Goal: Check status

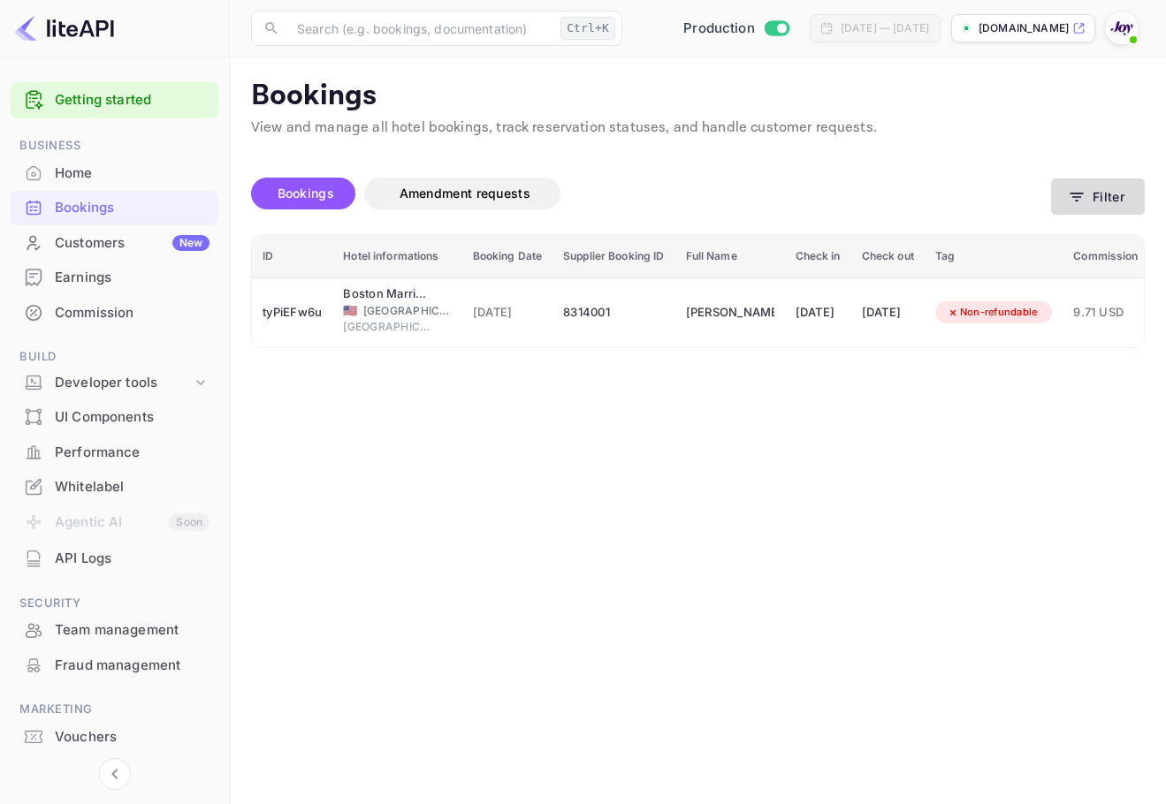
click at [1091, 213] on button "Filter" at bounding box center [1098, 197] width 94 height 36
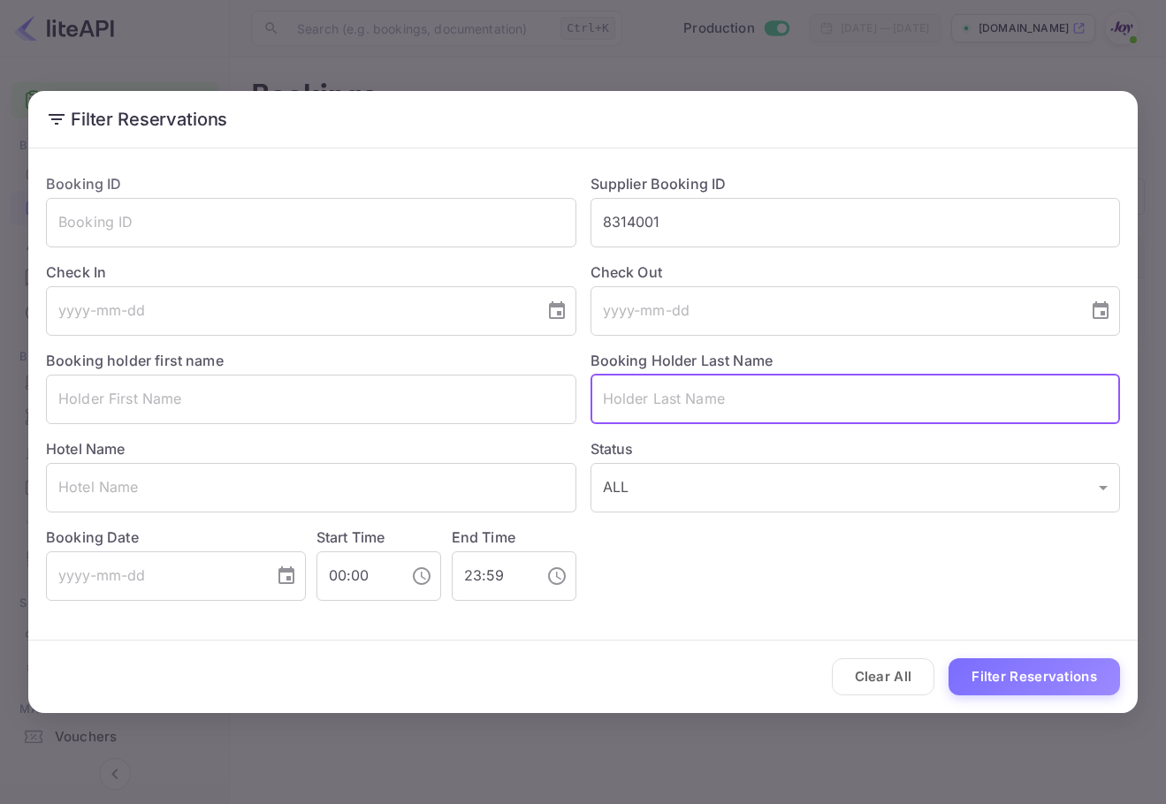
click at [705, 381] on input "text" at bounding box center [855, 399] width 530 height 49
paste input "[PERSON_NAME]"
type input "[PERSON_NAME]"
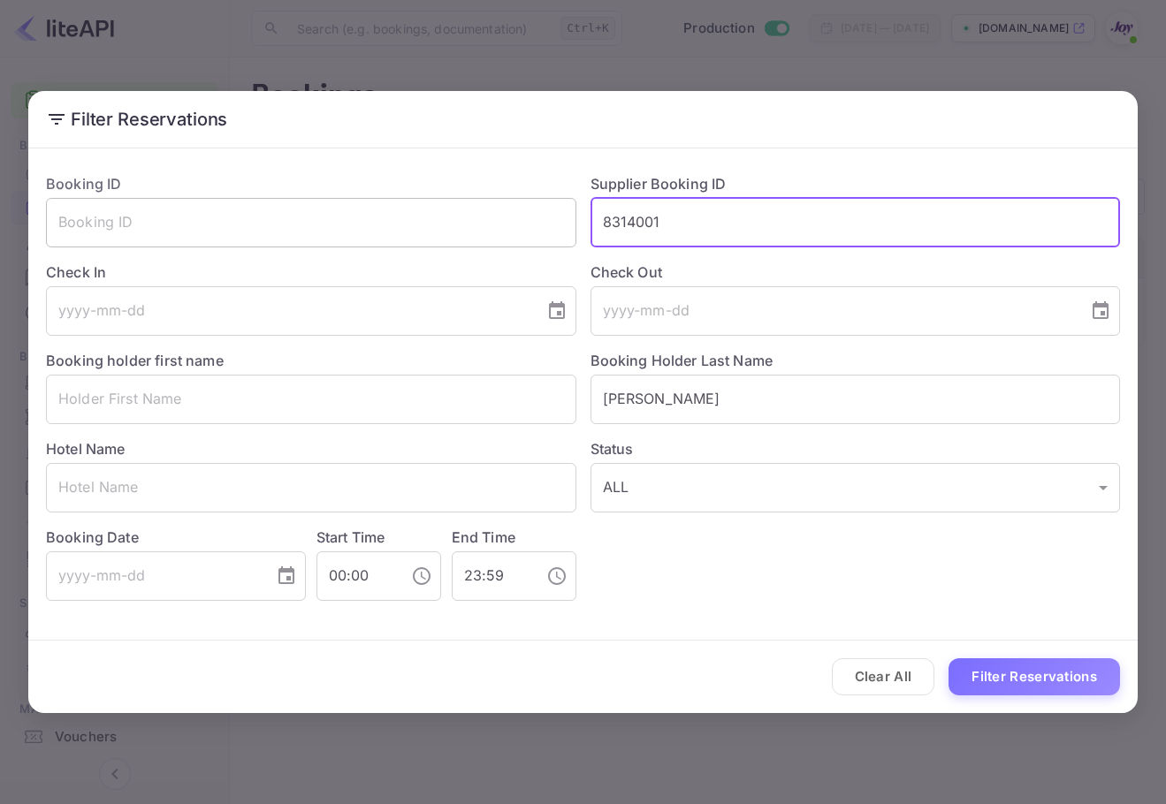
drag, startPoint x: 448, startPoint y: 215, endPoint x: 538, endPoint y: 245, distance: 95.0
click at [437, 206] on div "Booking ID ​ Supplier Booking ID 8314001 ​ Check In ​ Check Out ​ Booking holde…" at bounding box center [576, 380] width 1088 height 442
click at [1005, 674] on button "Filter Reservations" at bounding box center [1033, 677] width 171 height 38
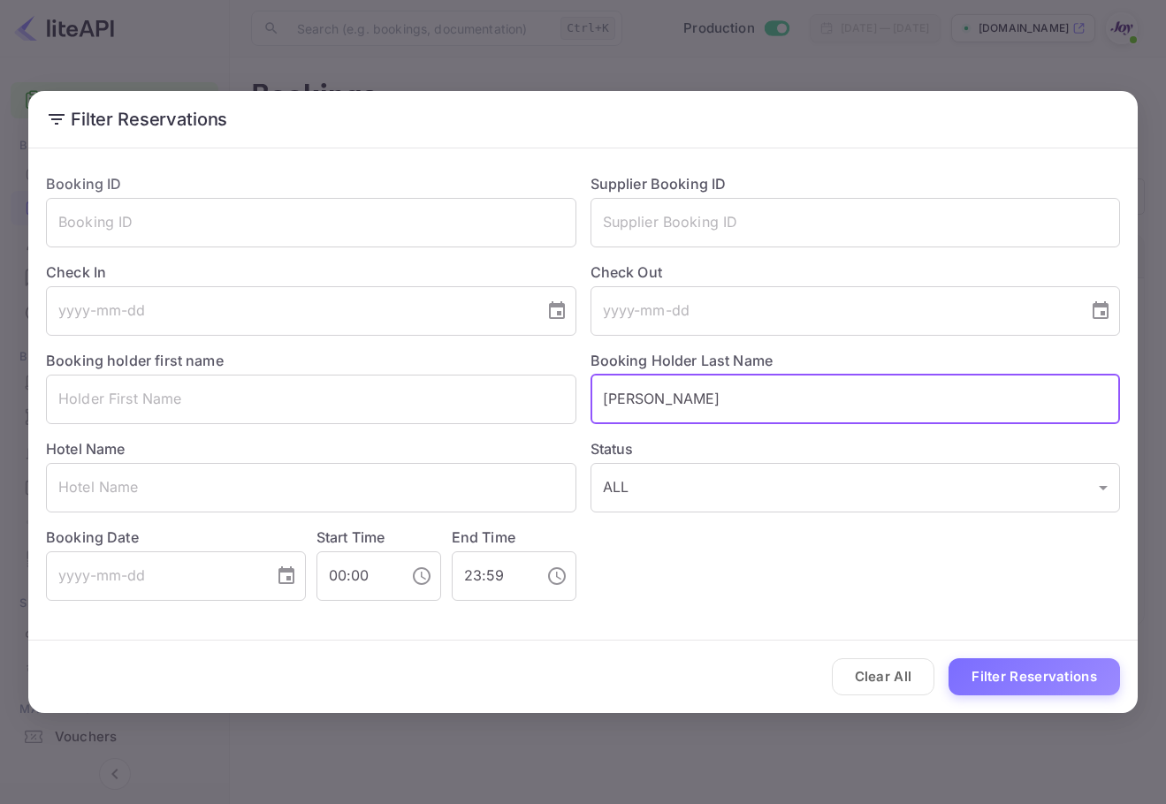
drag, startPoint x: 764, startPoint y: 399, endPoint x: 419, endPoint y: 359, distance: 347.9
click at [419, 359] on div "Booking ID ​ Supplier Booking ID ​ Check In ​ Check Out ​ Booking holder first …" at bounding box center [576, 380] width 1088 height 442
click at [732, 392] on input "text" at bounding box center [855, 399] width 530 height 49
paste input "Devier"
type input "Devier"
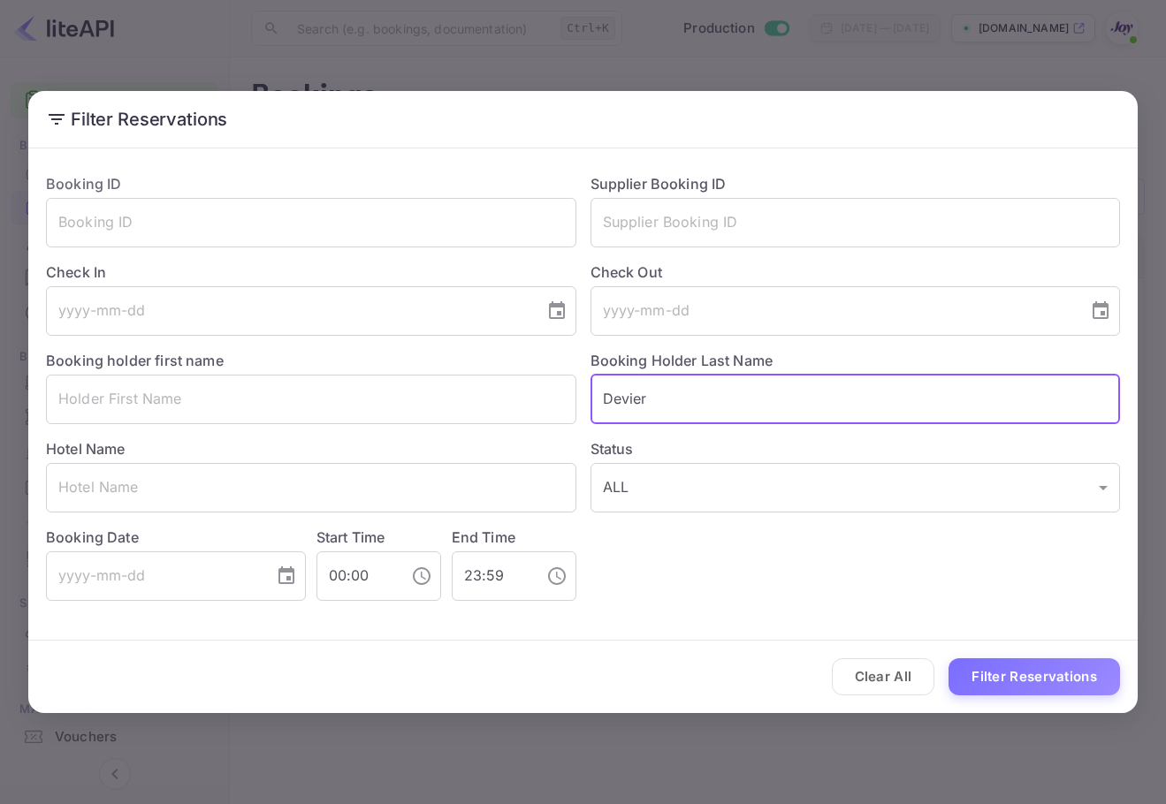
click at [1100, 695] on button "Filter Reservations" at bounding box center [1033, 677] width 171 height 38
click at [251, 473] on input "text" at bounding box center [311, 487] width 530 height 49
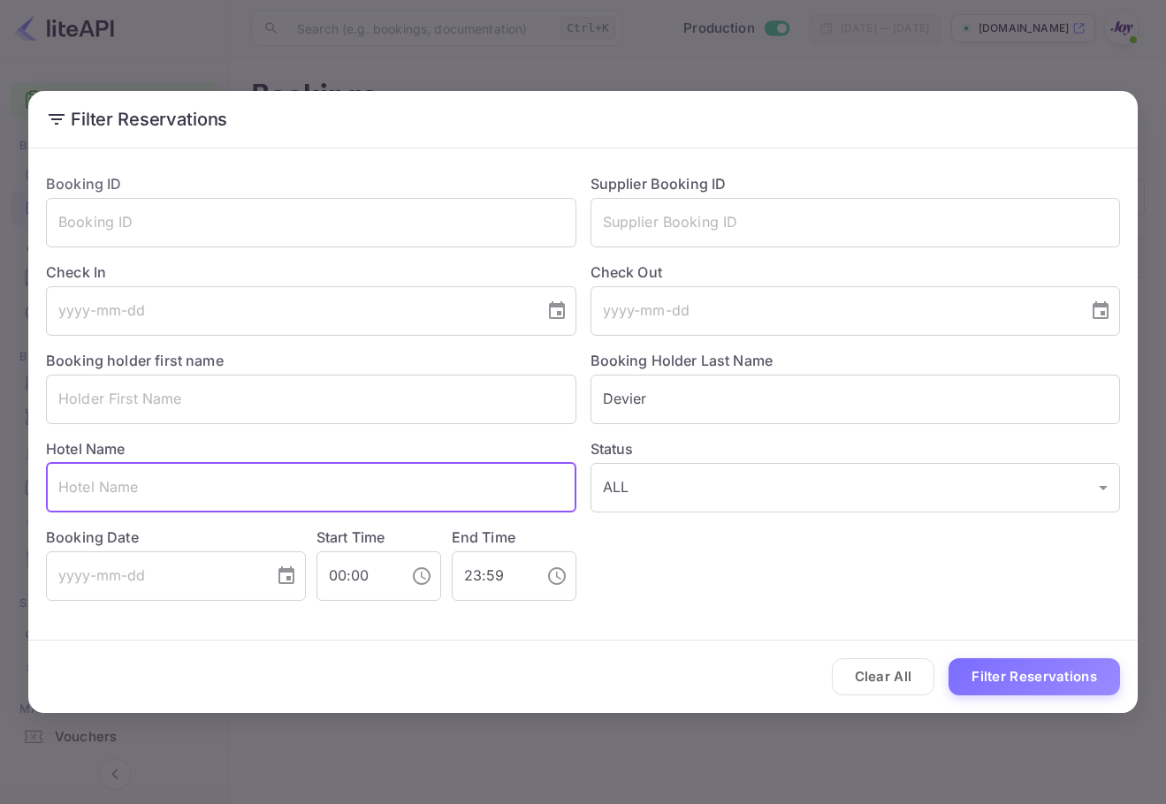
paste input "Comfort Inn & Suites Ankeny - Des Miones"
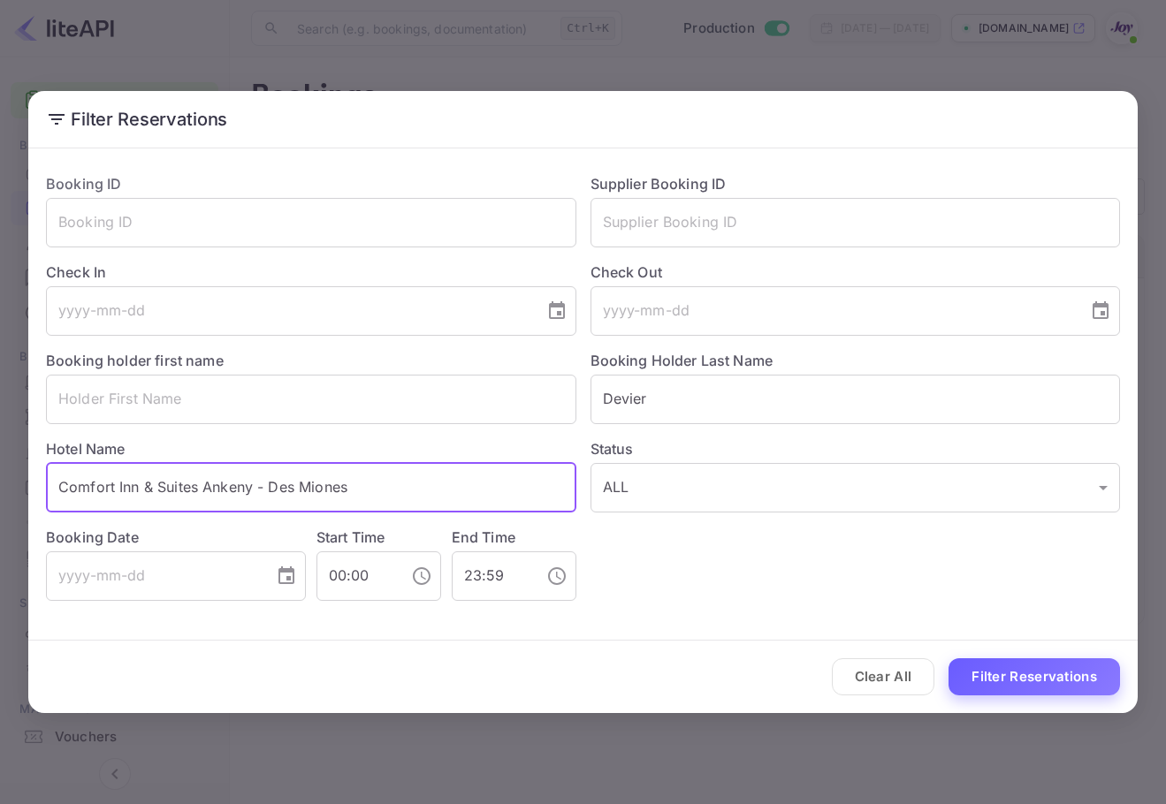
type input "Comfort Inn & Suites Ankeny - Des Miones"
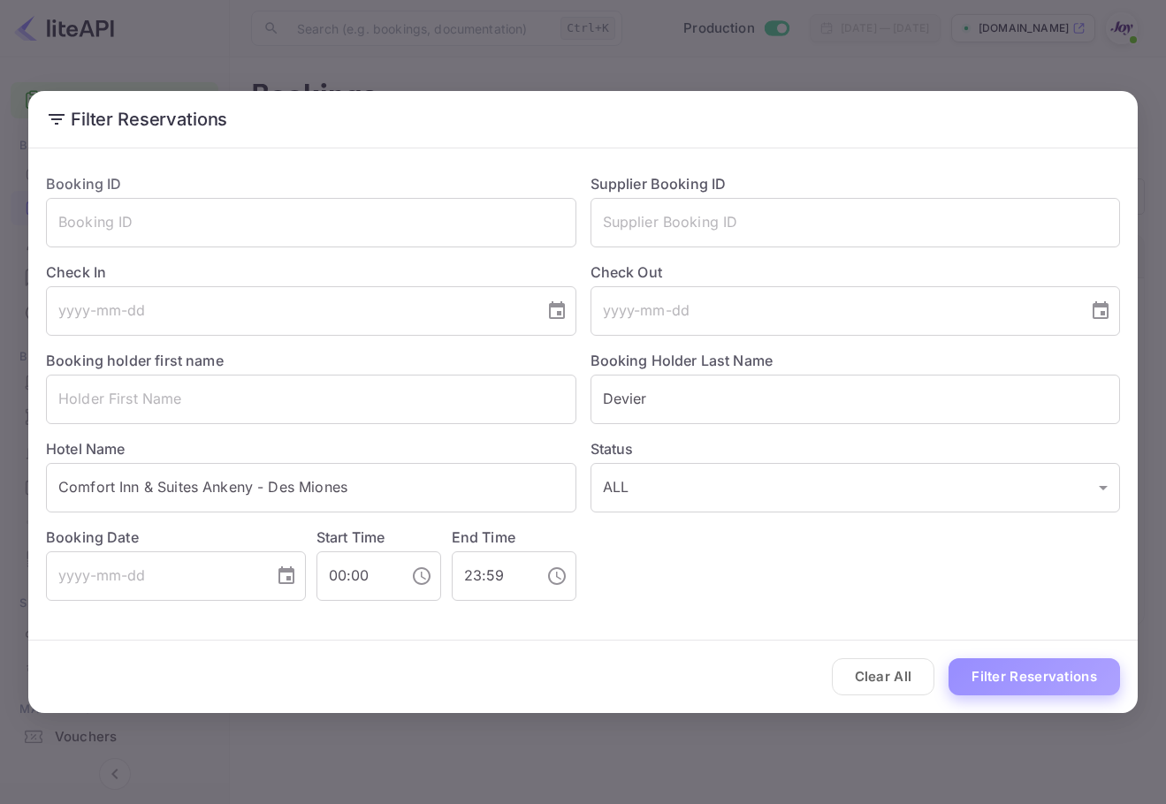
click at [986, 673] on button "Filter Reservations" at bounding box center [1033, 677] width 171 height 38
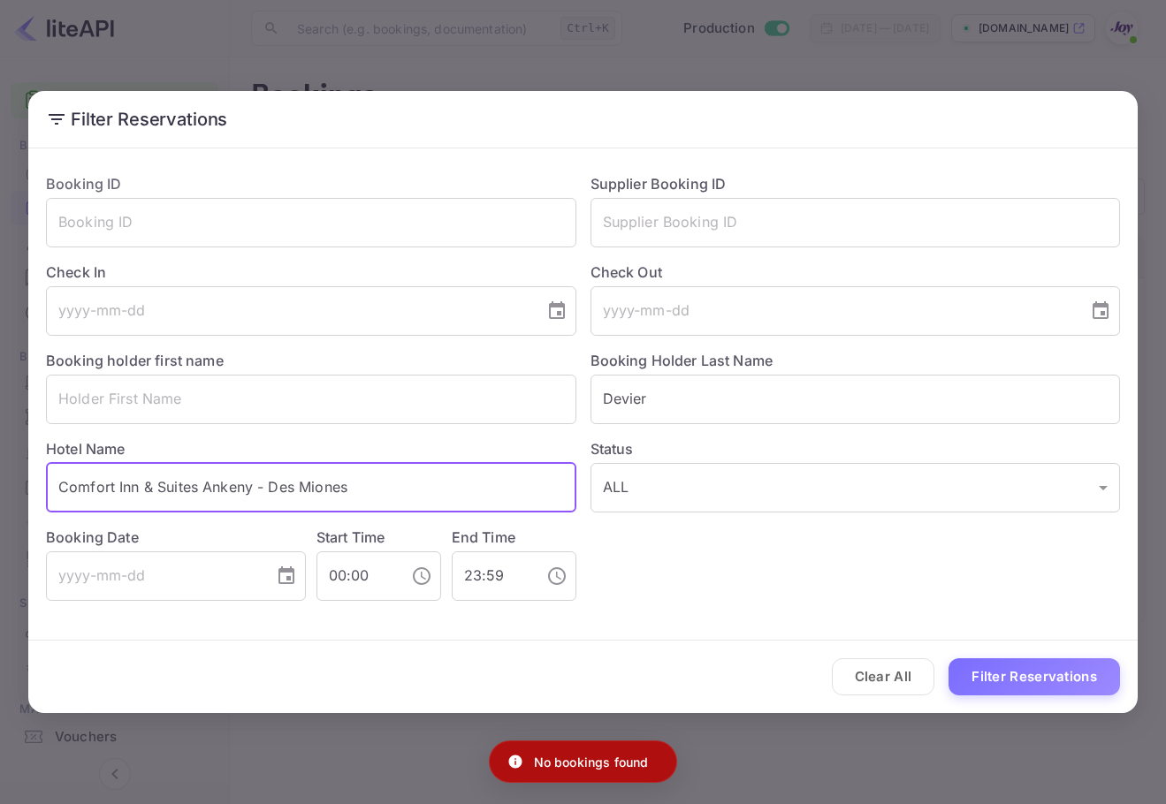
drag, startPoint x: 364, startPoint y: 492, endPoint x: -1, endPoint y: 460, distance: 366.5
click at [0, 460] on html "Getting started Business Home Bookings Customers New Earnings Commission Build …" at bounding box center [583, 402] width 1166 height 804
click at [471, 494] on input "Comfort Inn & Suites Ankeny - Des Miones" at bounding box center [311, 487] width 530 height 49
drag, startPoint x: 471, startPoint y: 494, endPoint x: 237, endPoint y: 27, distance: 522.1
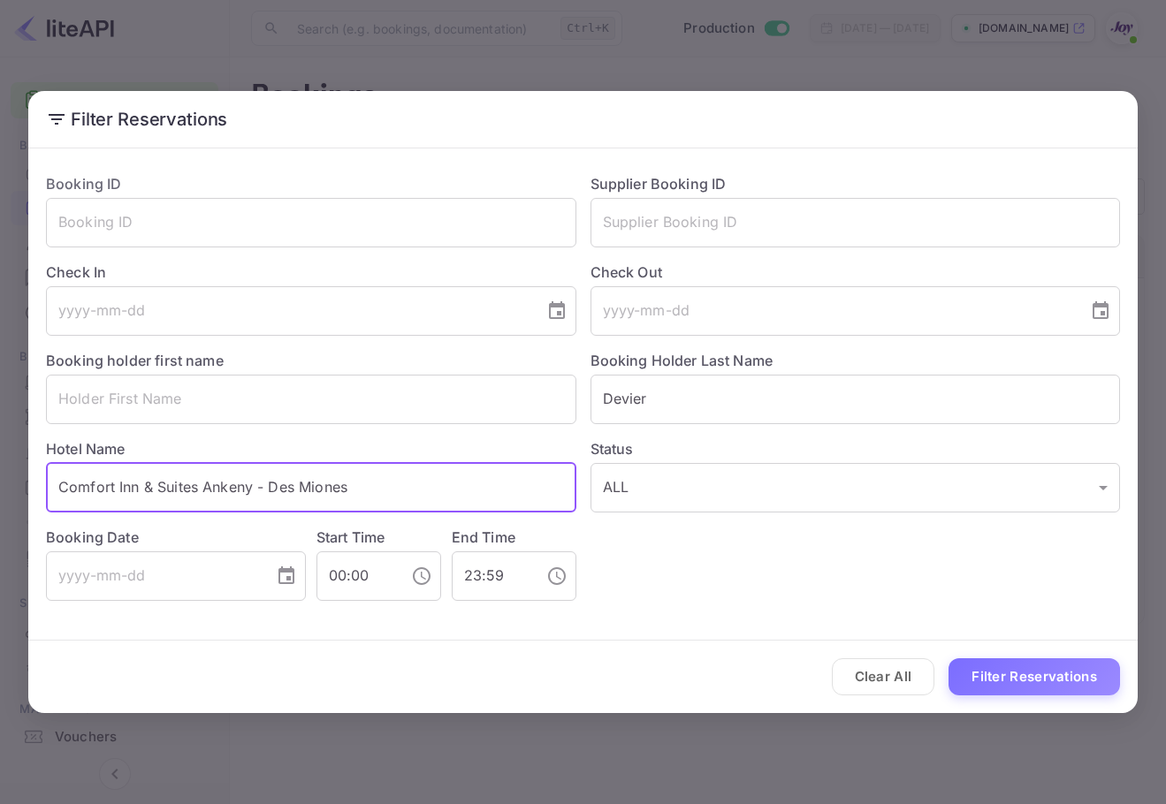
click at [469, 491] on input "Comfort Inn & Suites Ankeny - Des Miones" at bounding box center [311, 487] width 530 height 49
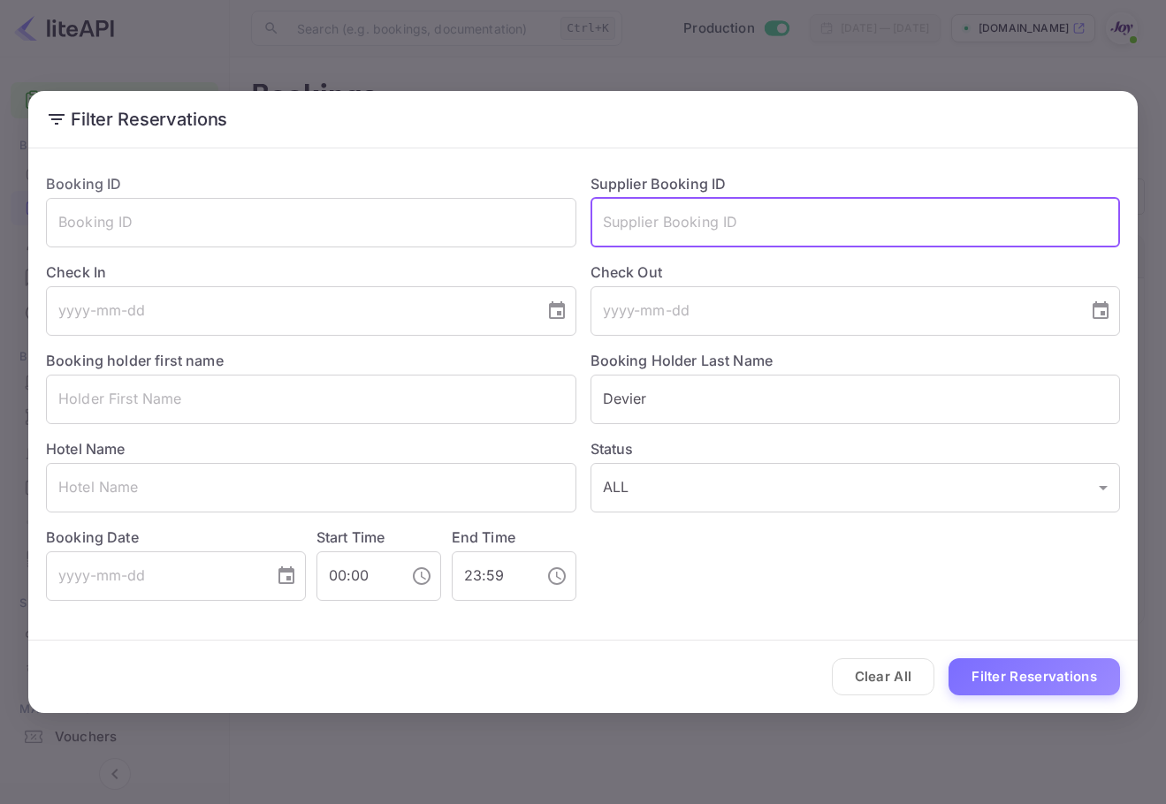
click at [636, 217] on input "text" at bounding box center [855, 222] width 530 height 49
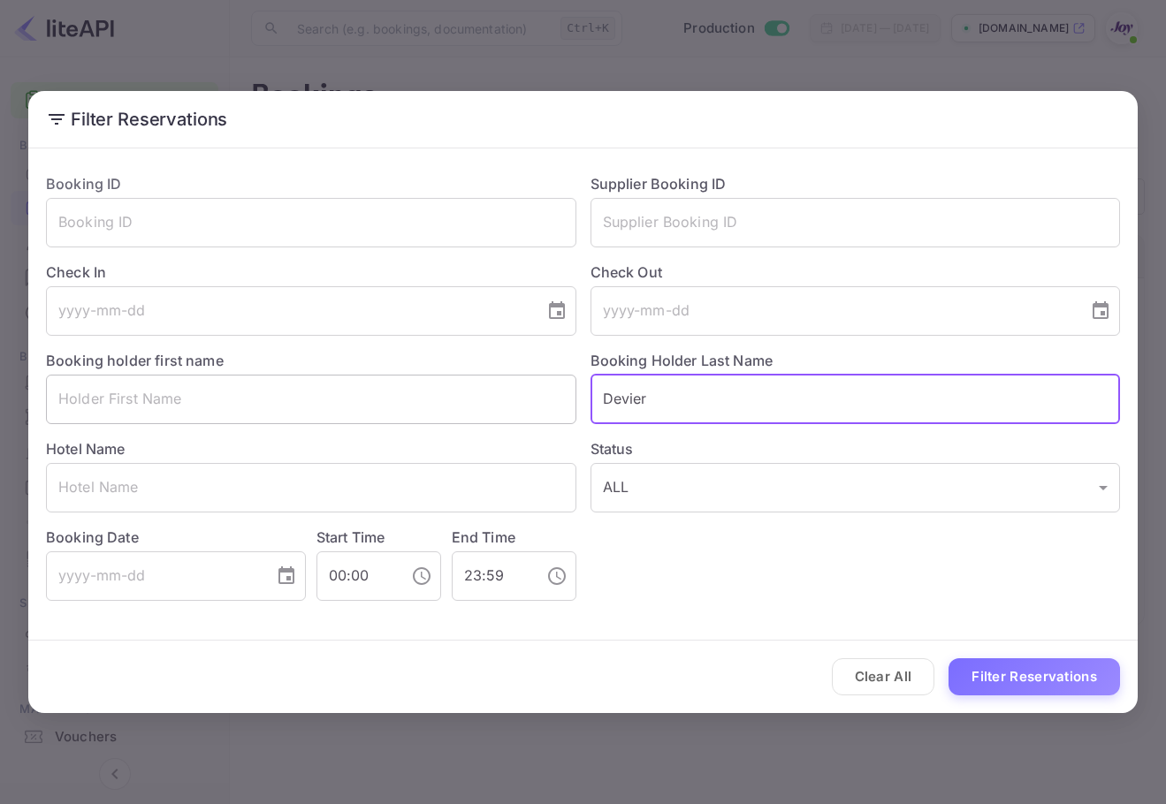
drag, startPoint x: 466, startPoint y: 398, endPoint x: 451, endPoint y: 387, distance: 18.4
click at [449, 387] on div "Booking ID ​ Supplier Booking ID ​ Check In ​ Check Out ​ Booking holder first …" at bounding box center [576, 380] width 1088 height 442
click at [678, 407] on input "text" at bounding box center [855, 399] width 530 height 49
paste input "[PERSON_NAME]"
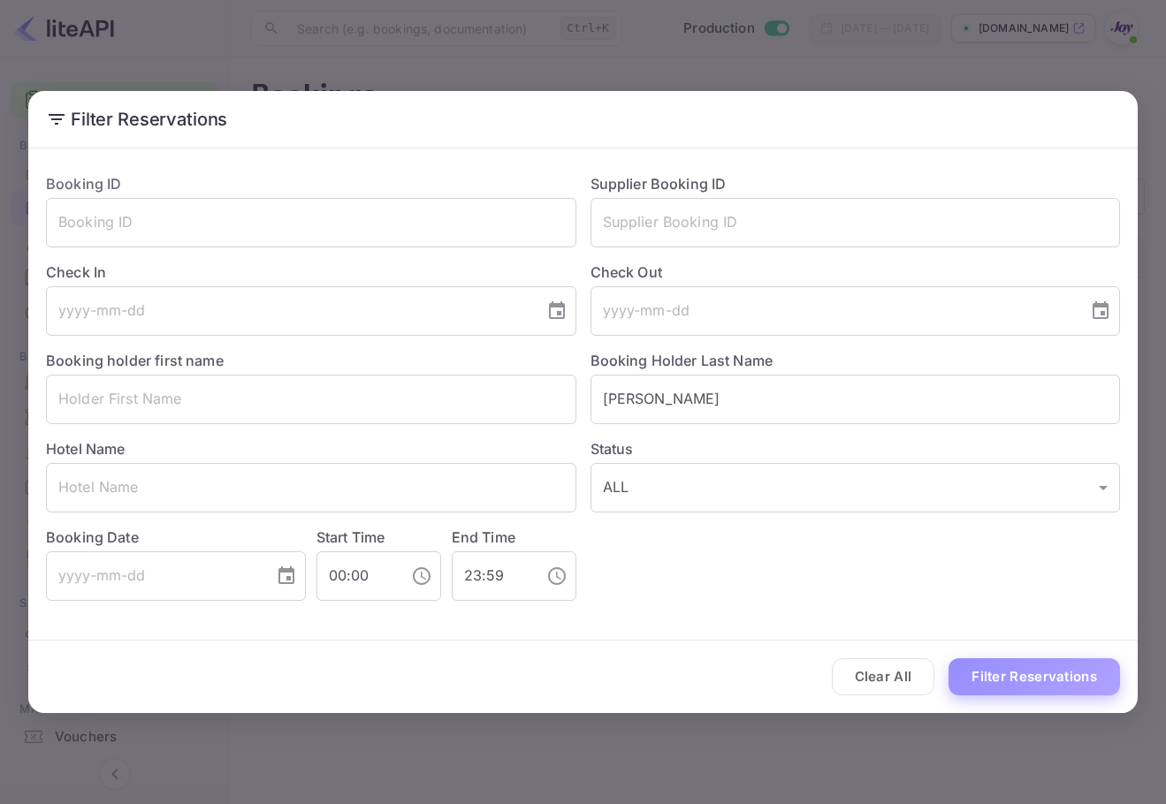
click at [1021, 680] on button "Filter Reservations" at bounding box center [1033, 677] width 171 height 38
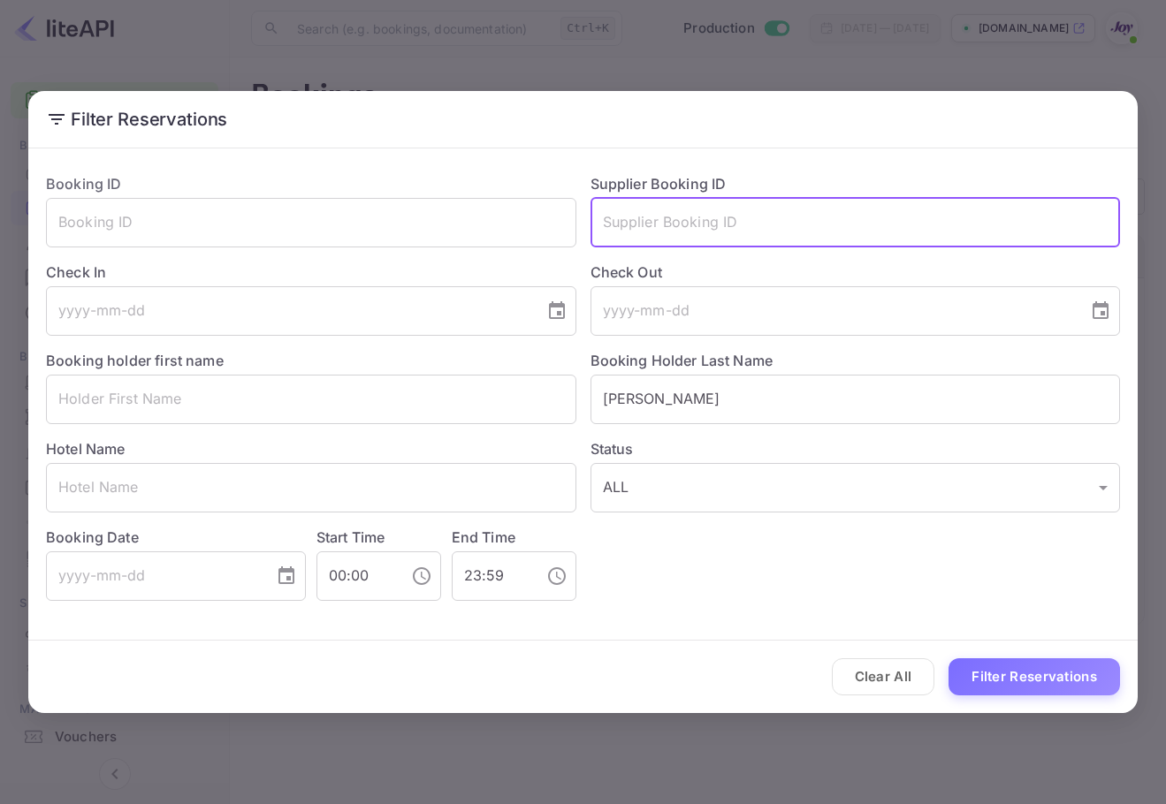
click at [775, 244] on input "text" at bounding box center [855, 222] width 530 height 49
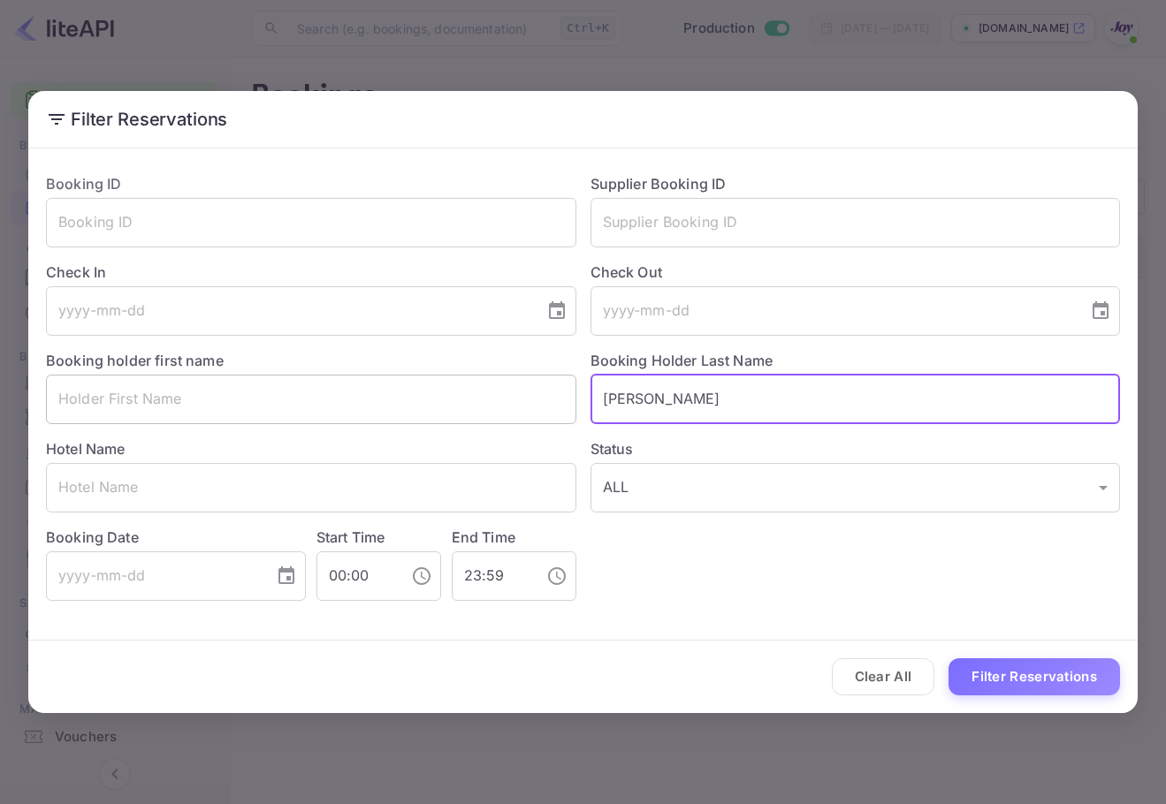
click at [558, 380] on div "Booking ID ​ Supplier Booking ID ​ Check In ​ Check Out ​ Booking holder first …" at bounding box center [576, 380] width 1088 height 442
paste input "[PERSON_NAME]"
type input "[PERSON_NAME]"
click at [996, 679] on button "Filter Reservations" at bounding box center [1033, 677] width 171 height 38
